Goal: Task Accomplishment & Management: Manage account settings

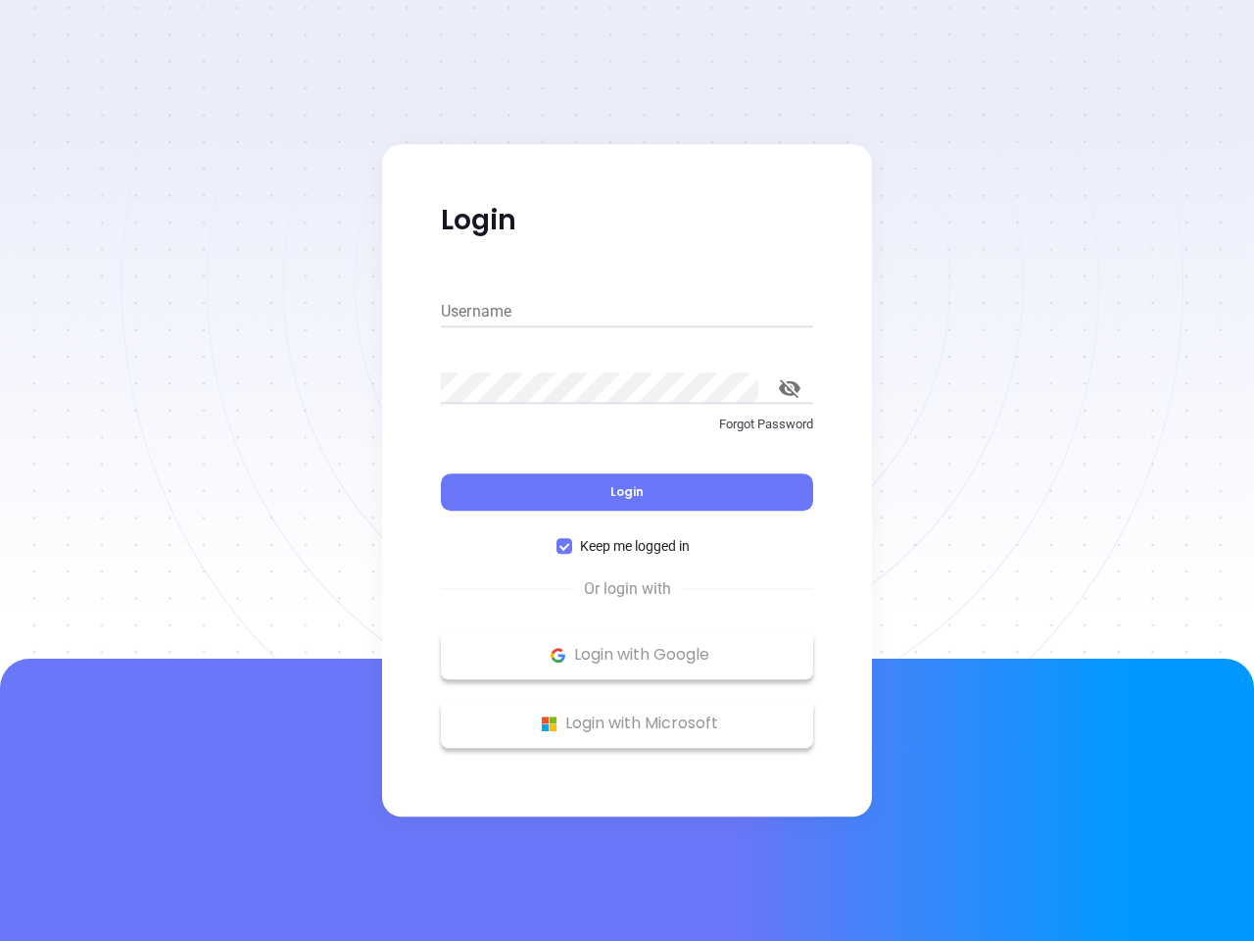
click at [627, 470] on div "Login" at bounding box center [627, 480] width 372 height 61
click at [627, 312] on input "Username" at bounding box center [627, 311] width 372 height 31
click at [790, 388] on icon "toggle password visibility" at bounding box center [790, 388] width 22 height 19
click at [627, 492] on span "Login" at bounding box center [627, 491] width 33 height 17
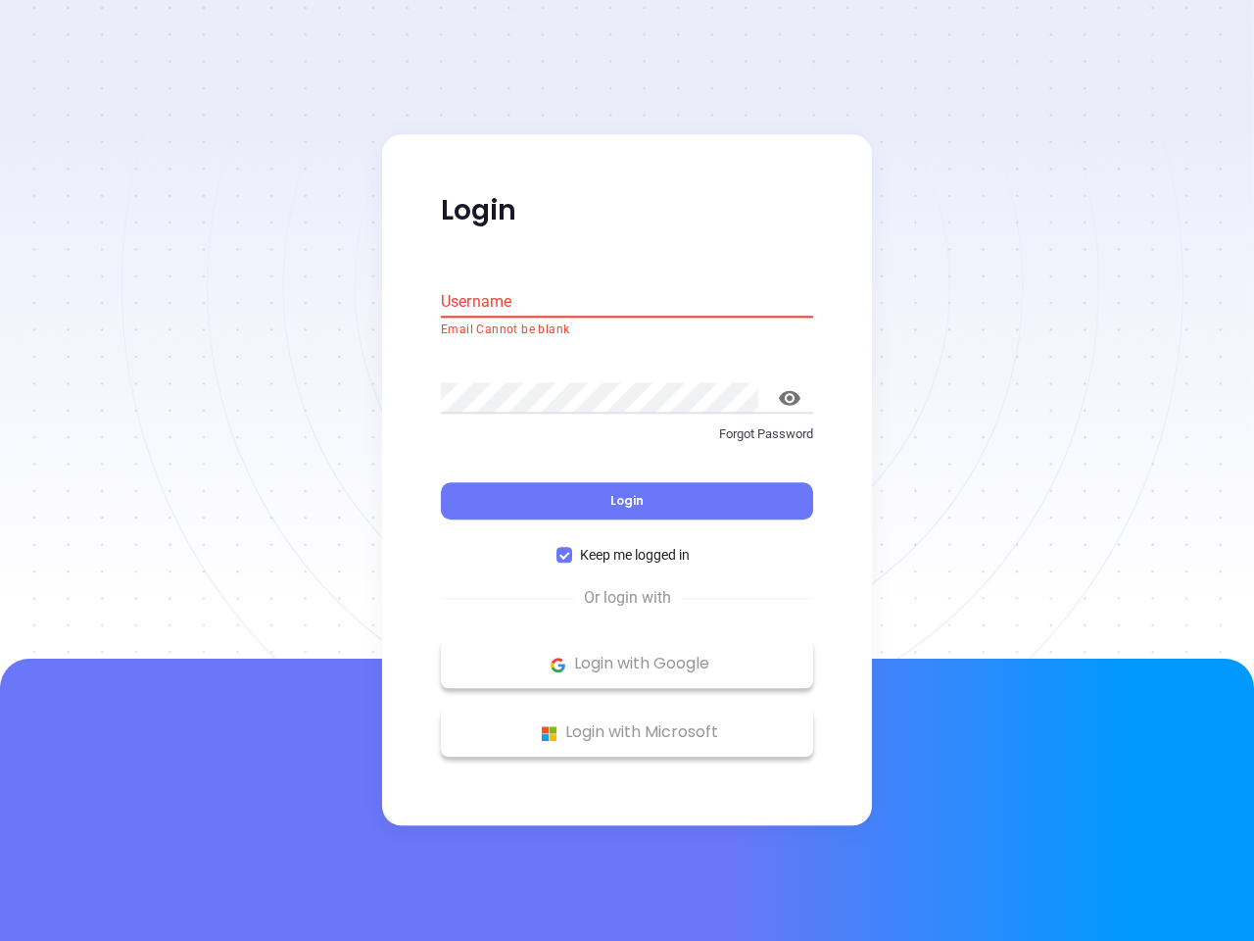
click at [627, 546] on span "Keep me logged in" at bounding box center [634, 556] width 125 height 22
click at [572, 548] on input "Keep me logged in" at bounding box center [565, 556] width 16 height 16
checkbox input "false"
click at [627, 655] on p "Login with Google" at bounding box center [627, 664] width 353 height 29
click at [627, 723] on p "Login with Microsoft" at bounding box center [627, 732] width 353 height 29
